Goal: Answer question/provide support

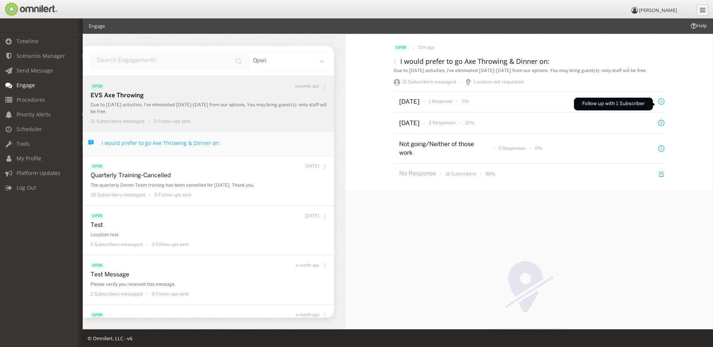
click at [658, 105] on icon at bounding box center [661, 101] width 6 height 6
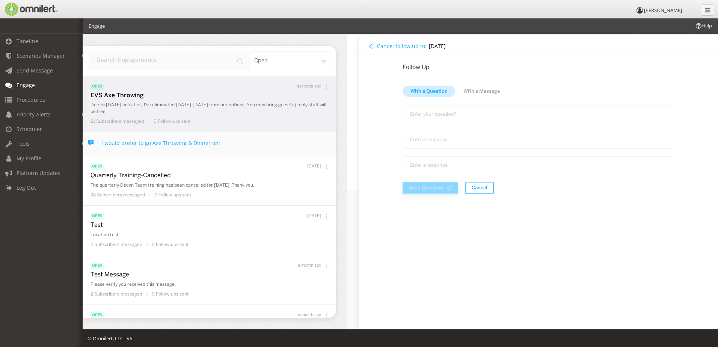
click at [389, 45] on h4 "Cancel follow up to:" at bounding box center [402, 45] width 50 height 7
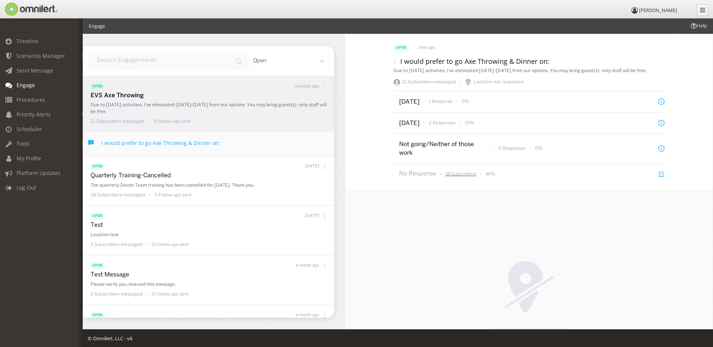
click at [458, 177] on p "18 Subscribers" at bounding box center [460, 174] width 31 height 6
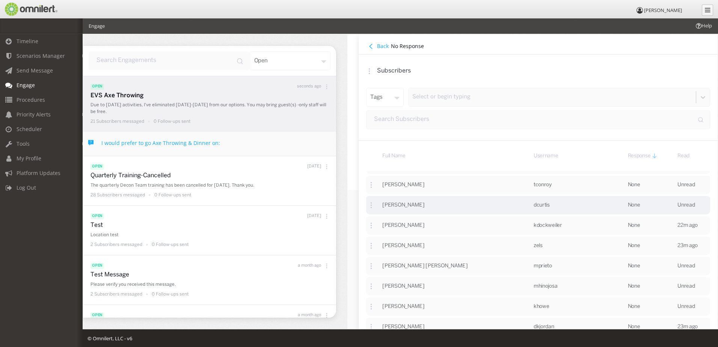
scroll to position [75, 0]
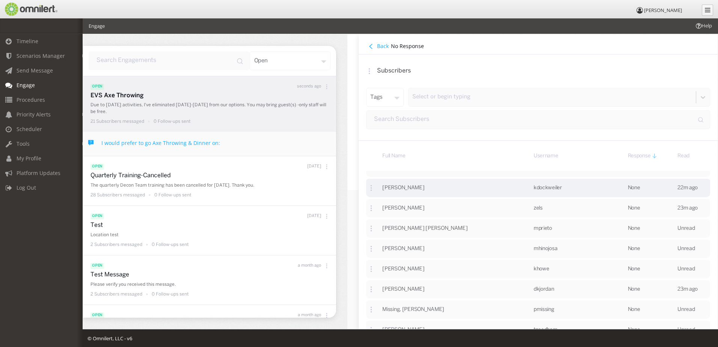
click at [372, 192] on div at bounding box center [371, 187] width 6 height 11
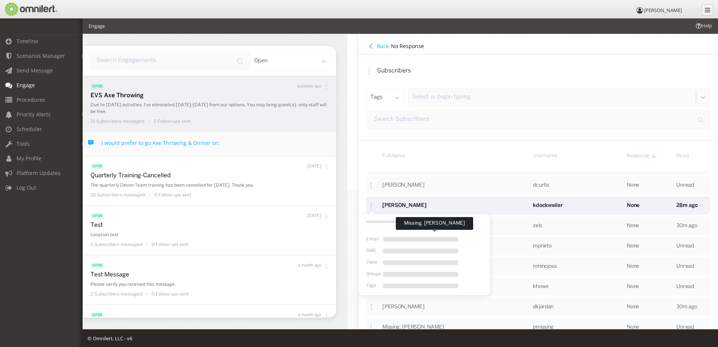
scroll to position [38, 0]
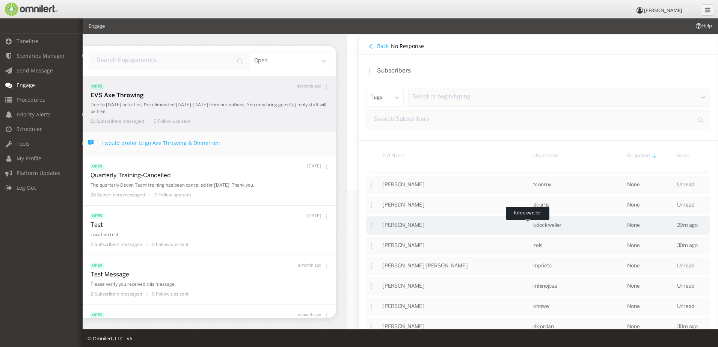
click at [534, 225] on span "kdockweiler" at bounding box center [548, 225] width 29 height 5
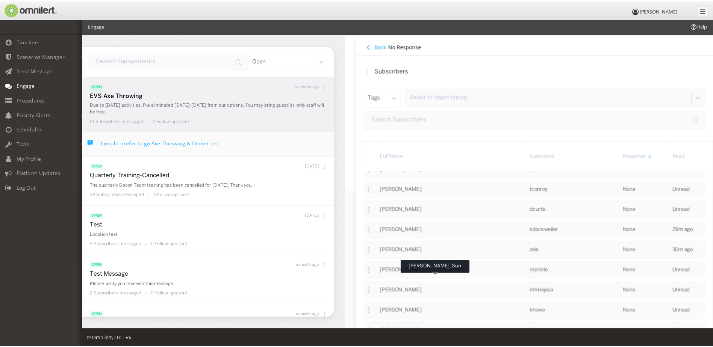
scroll to position [0, 0]
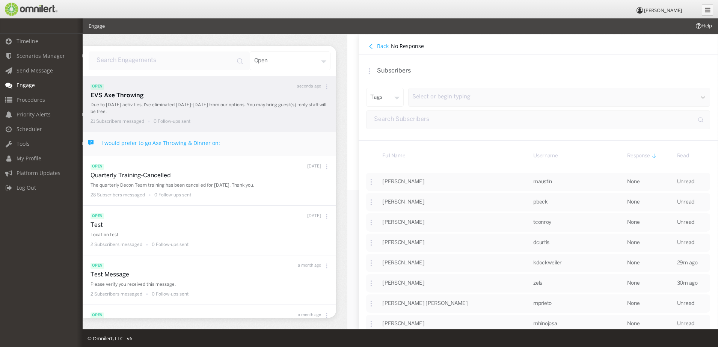
click at [372, 44] on icon at bounding box center [371, 46] width 3 height 5
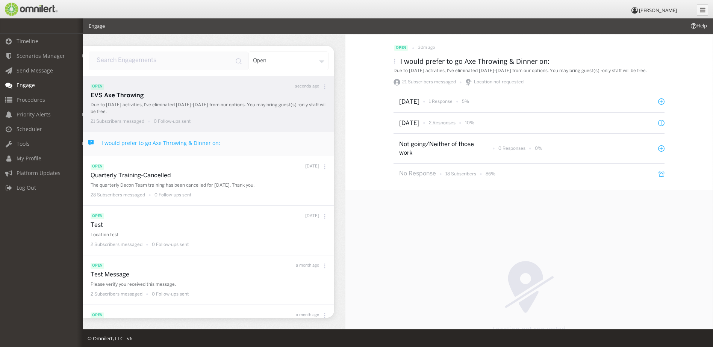
click at [453, 126] on p "2 Responses" at bounding box center [442, 123] width 27 height 6
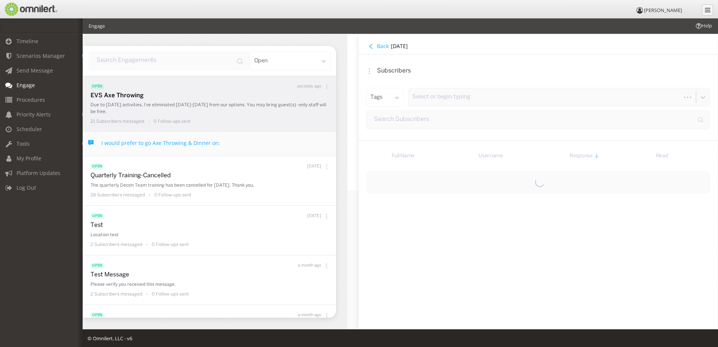
click at [370, 46] on icon at bounding box center [371, 46] width 3 height 5
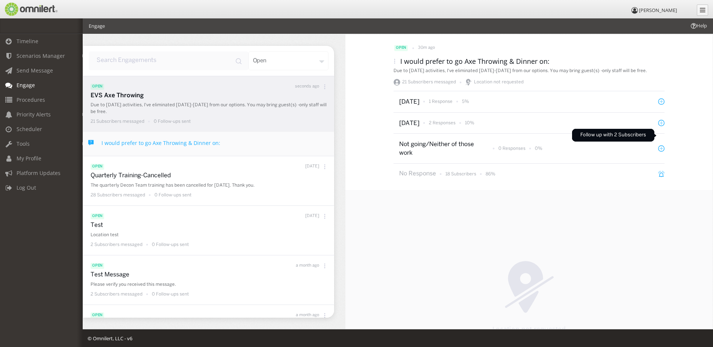
click at [659, 126] on icon at bounding box center [661, 123] width 6 height 6
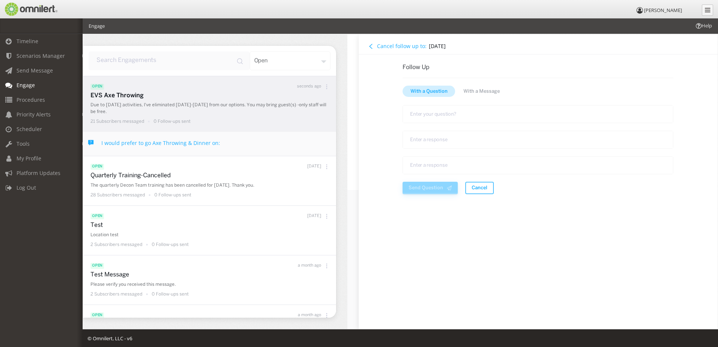
click at [367, 45] on button "Cancel follow up to:" at bounding box center [397, 46] width 63 height 8
